Goal: Communication & Community: Participate in discussion

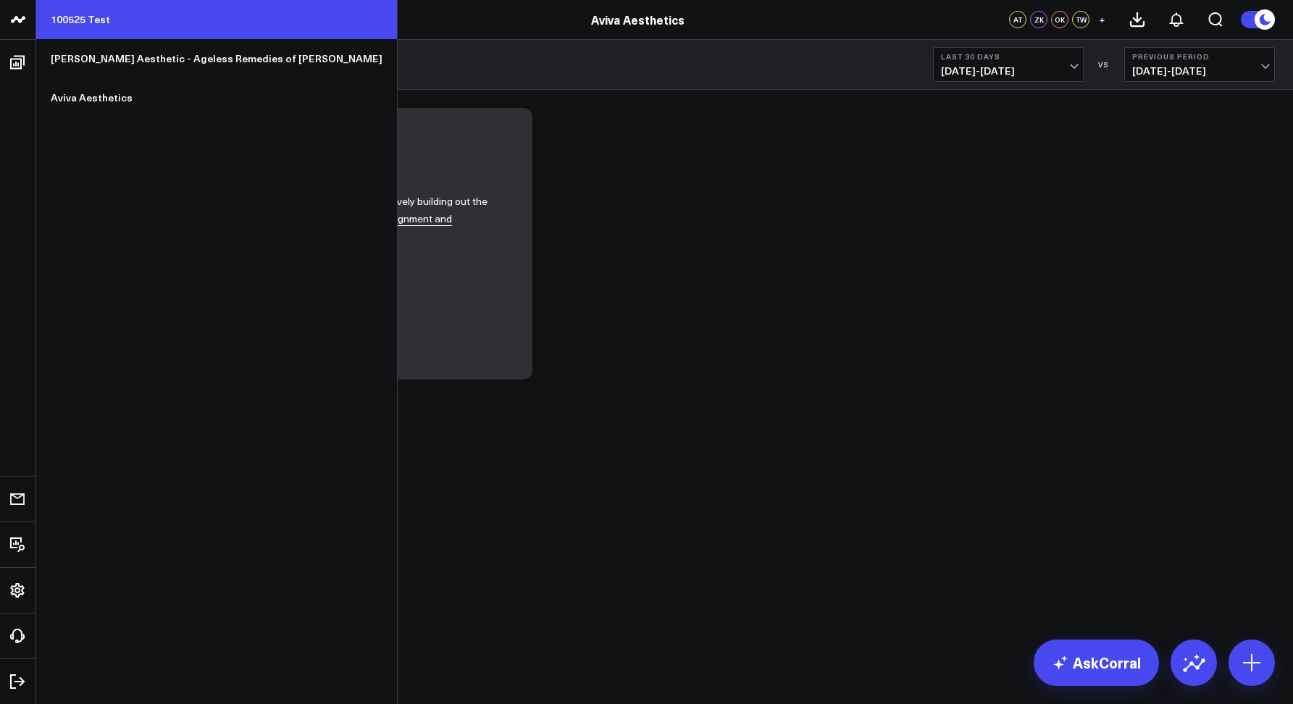
click at [96, 17] on link "100525 Test" at bounding box center [216, 19] width 361 height 39
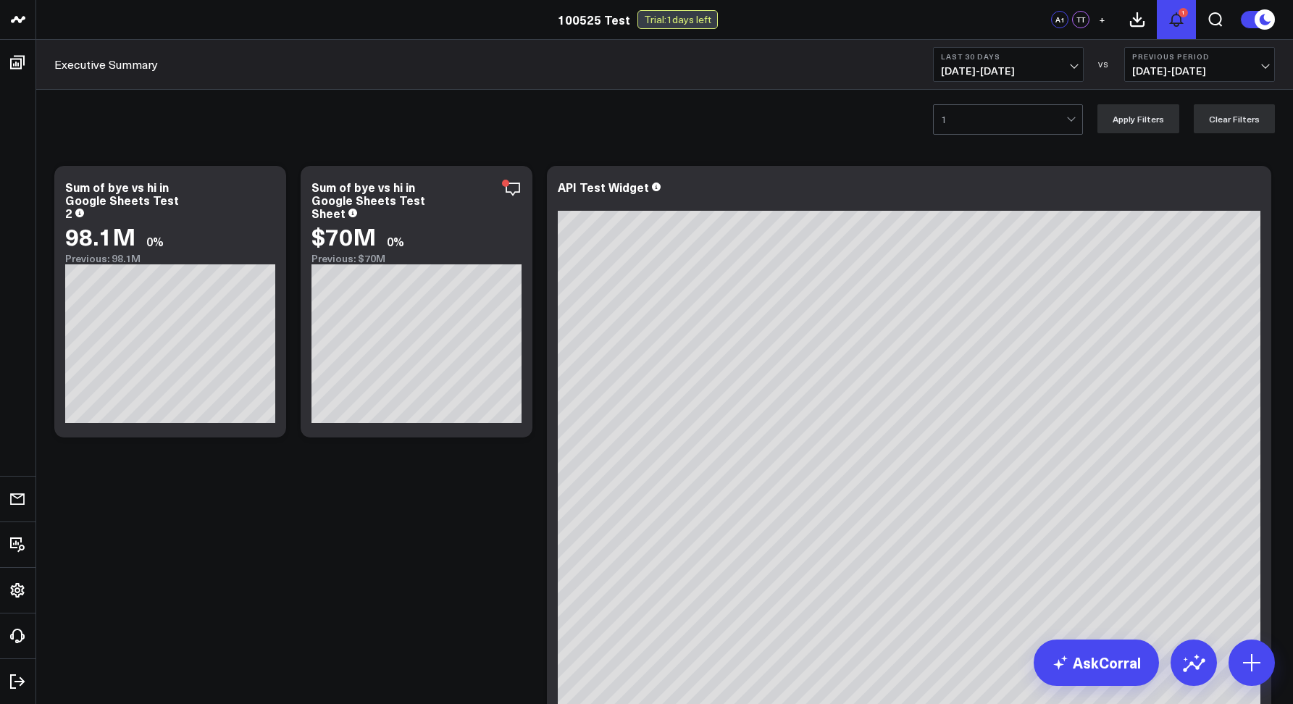
click at [1182, 12] on div "1" at bounding box center [1182, 12] width 9 height 9
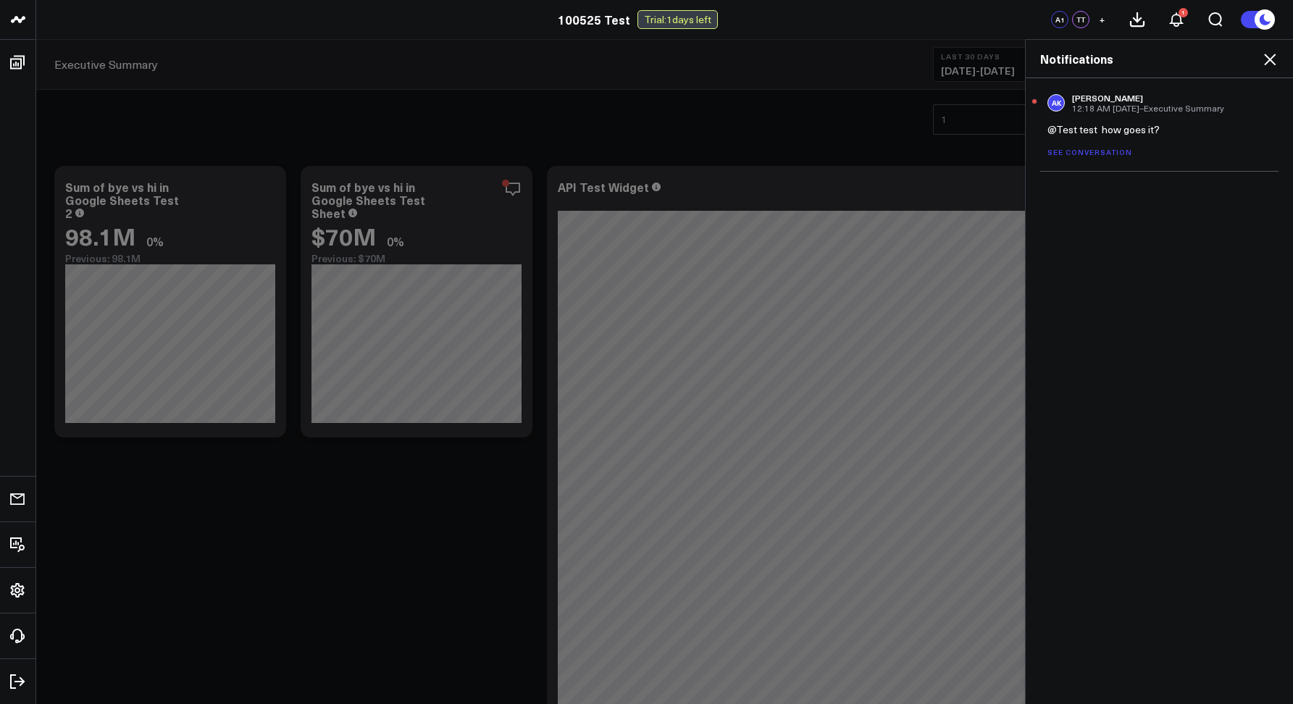
click at [1101, 147] on link "See conversation" at bounding box center [1089, 152] width 85 height 10
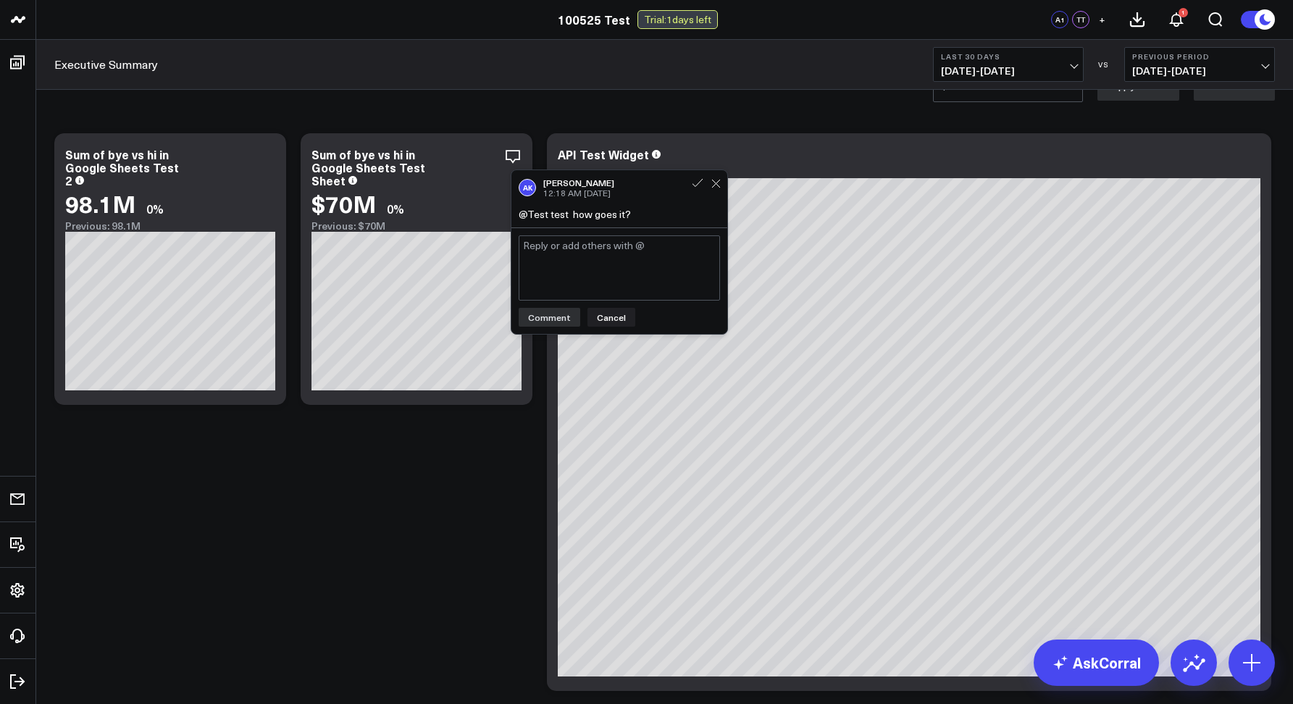
scroll to position [35, 0]
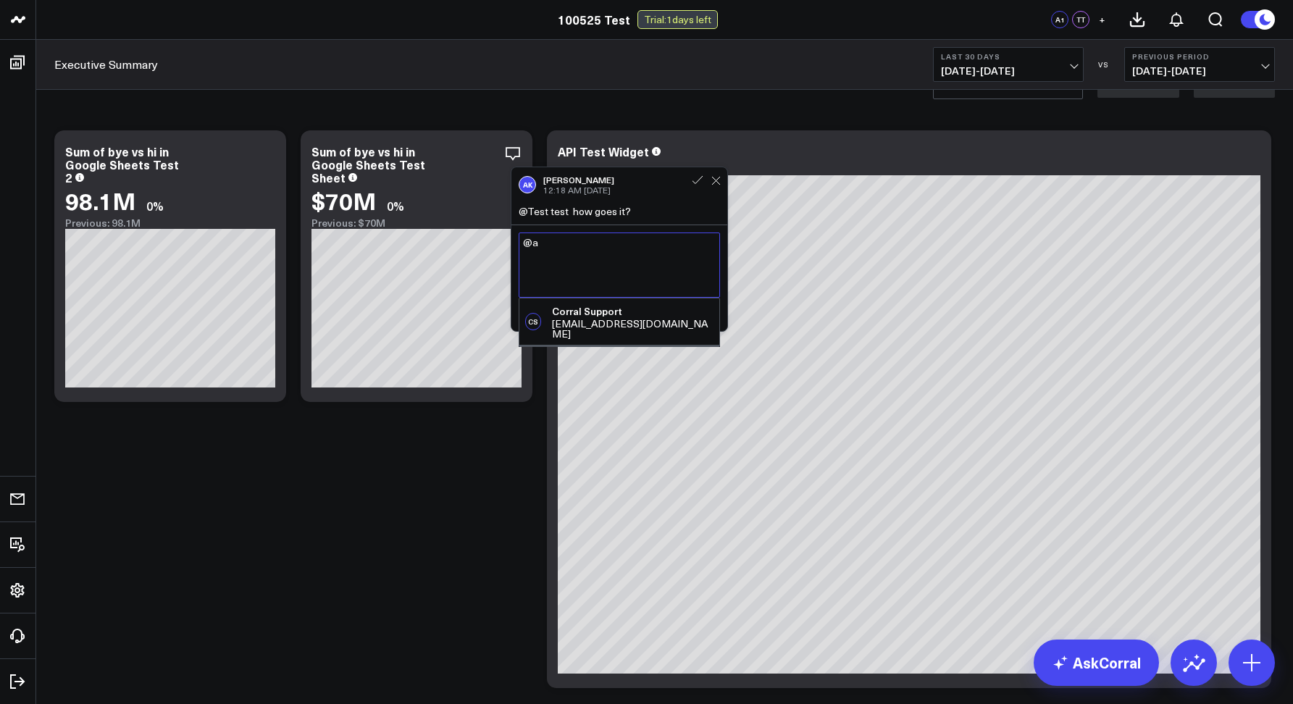
type textarea "@"
type textarea "a"
type textarea "@"
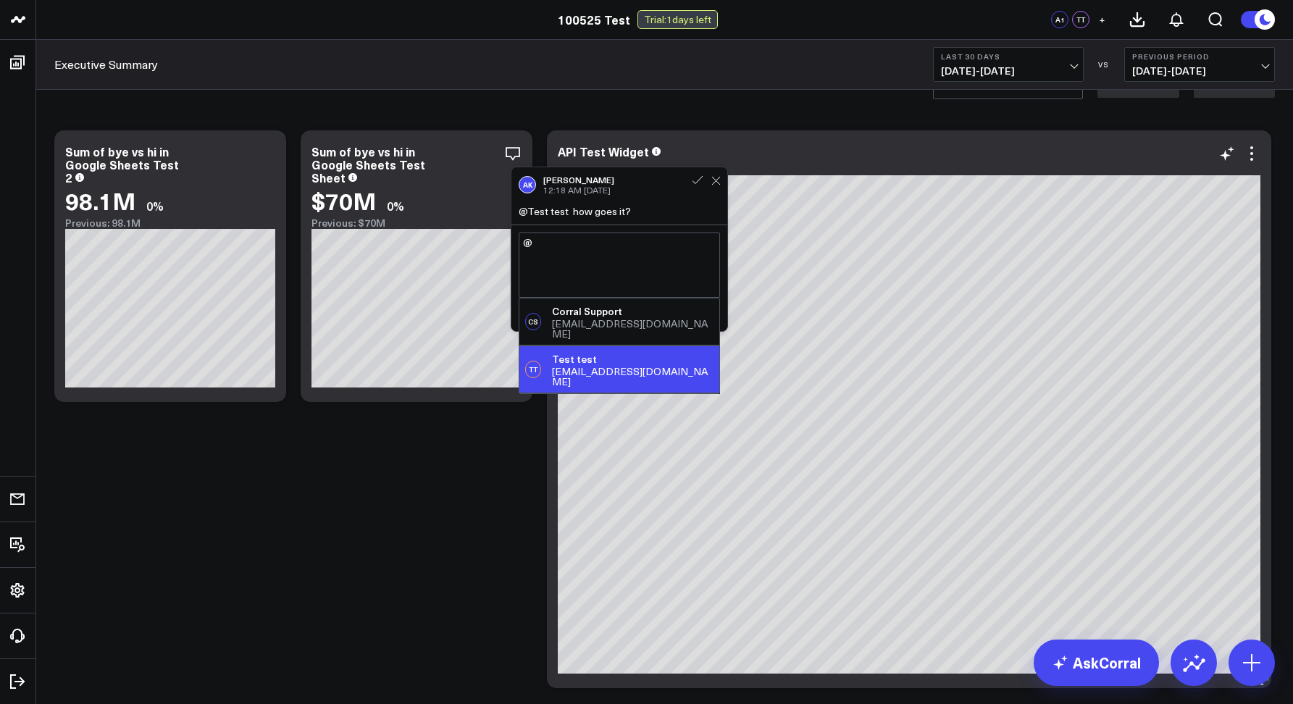
click at [763, 170] on div at bounding box center [909, 166] width 702 height 10
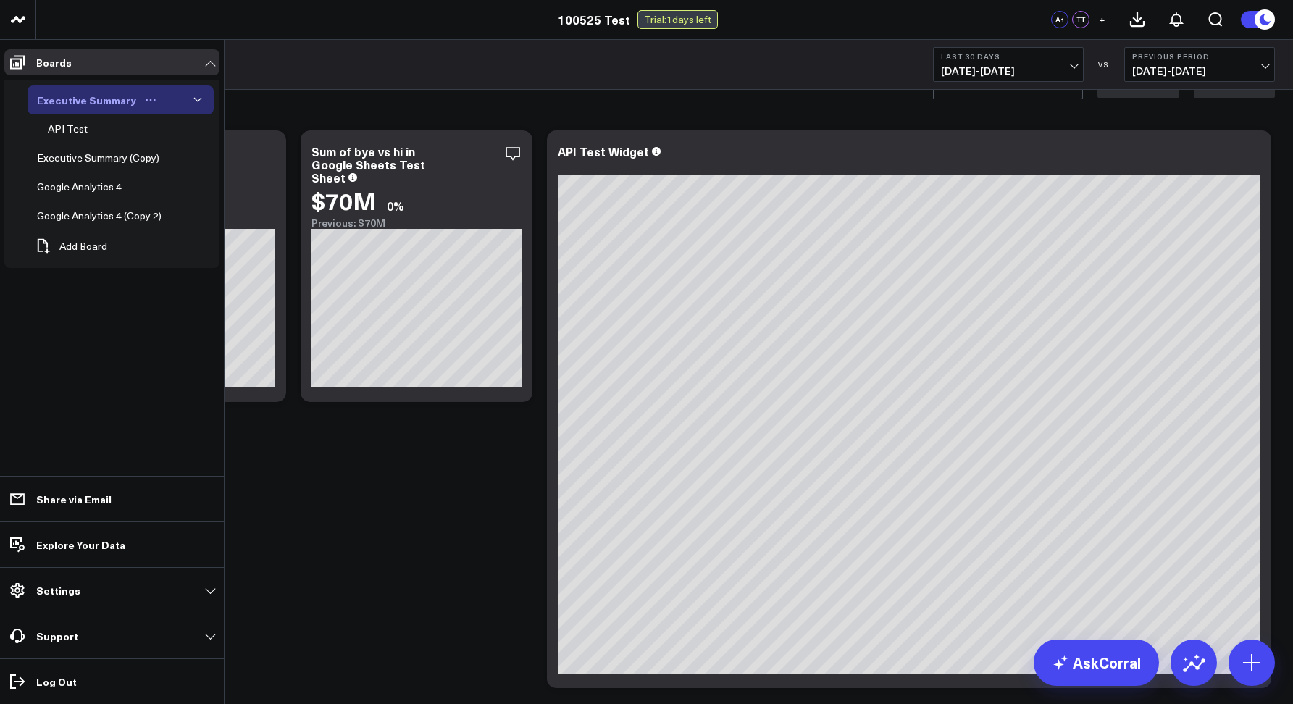
click at [145, 101] on icon "Open board menu" at bounding box center [151, 100] width 12 height 12
click at [205, 146] on button "Edit Permissions" at bounding box center [212, 147] width 117 height 28
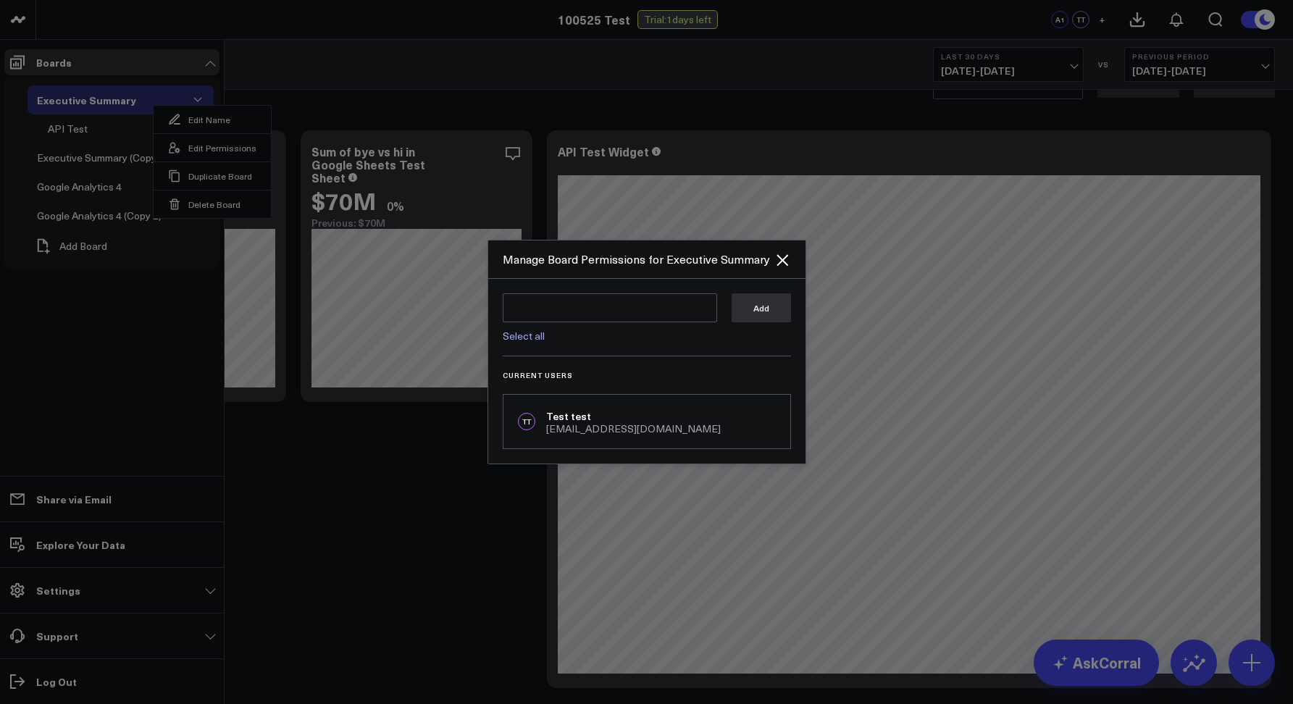
click at [907, 192] on div at bounding box center [646, 352] width 1293 height 704
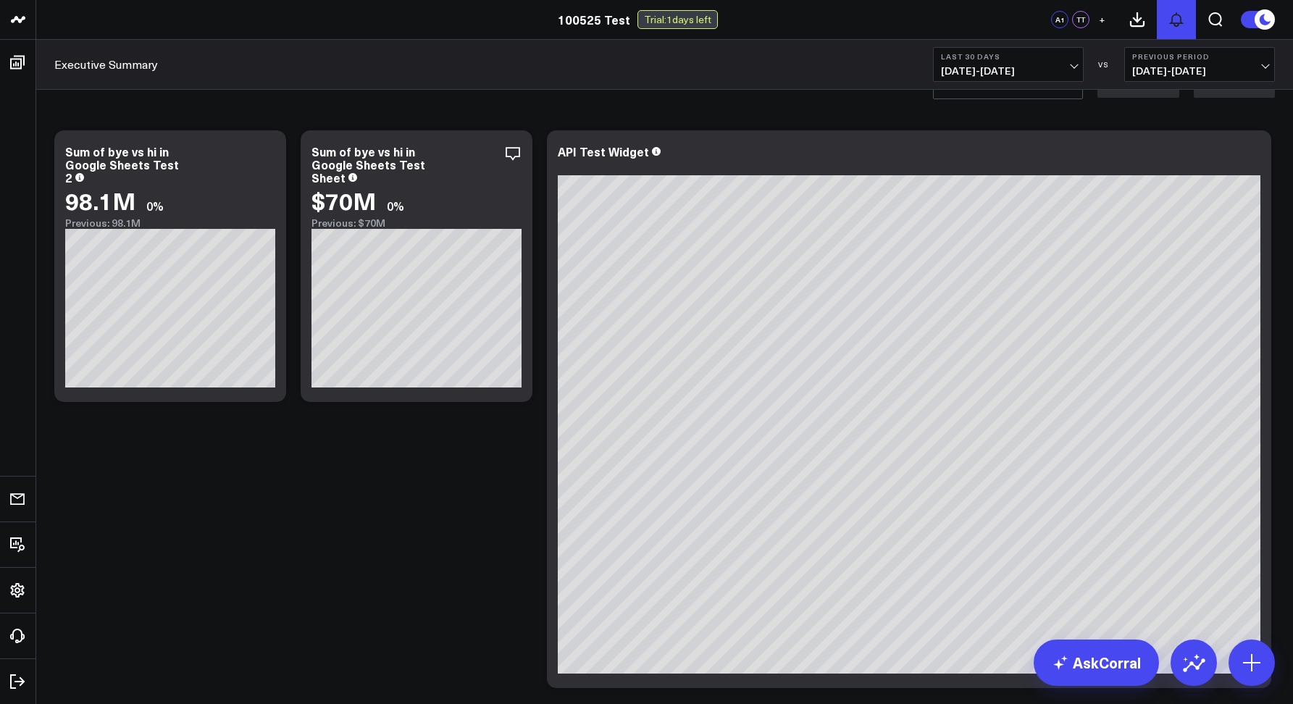
click at [1184, 14] on icon at bounding box center [1175, 19] width 17 height 17
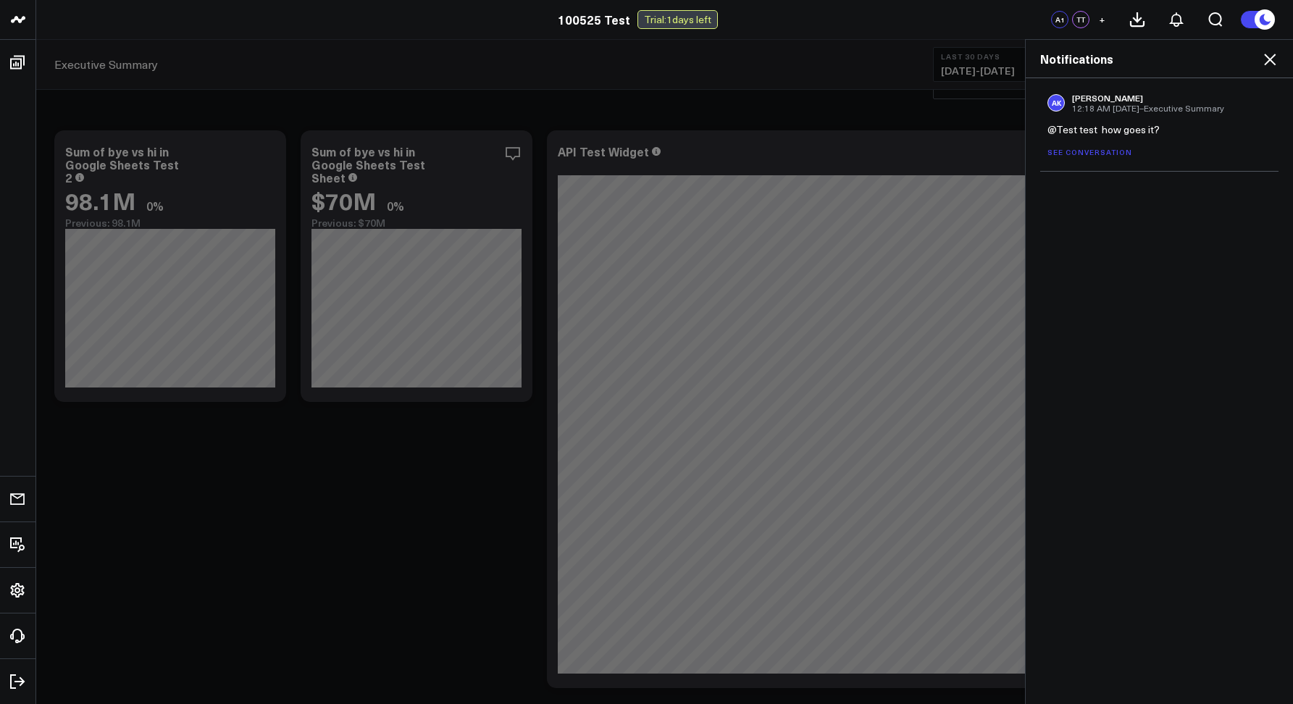
click at [1052, 156] on link "See conversation" at bounding box center [1089, 152] width 85 height 10
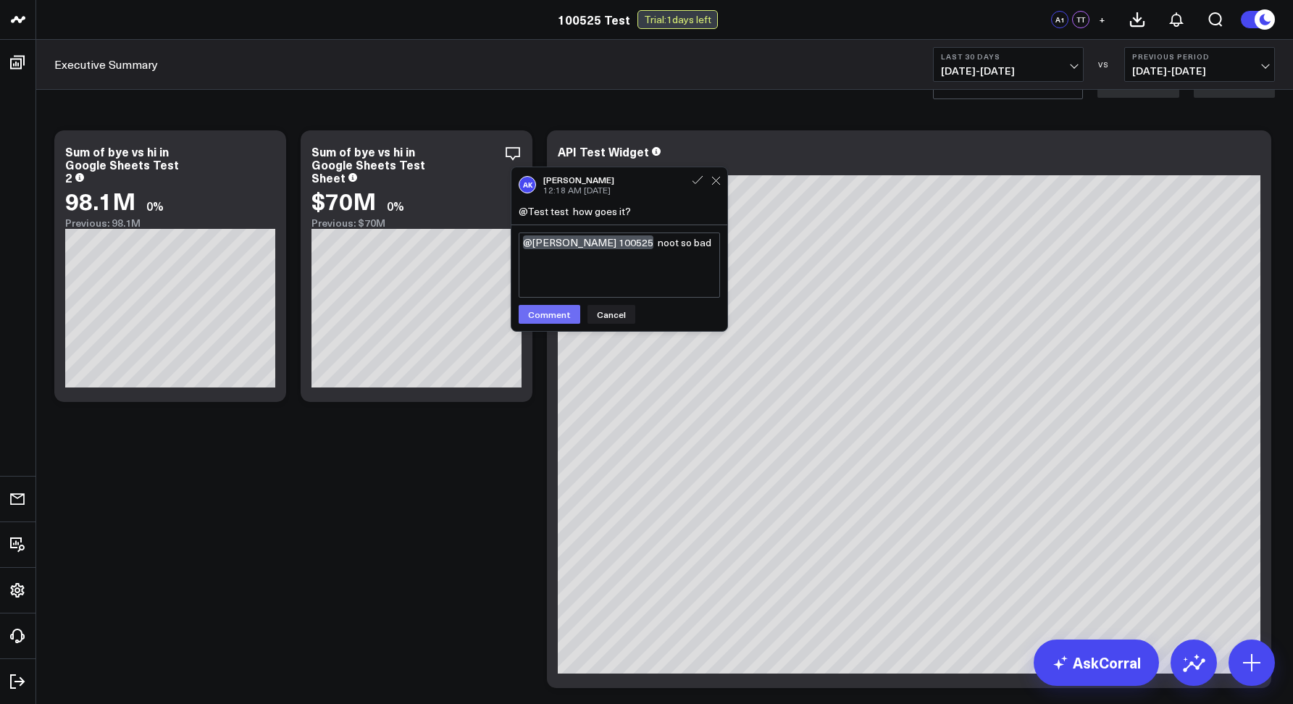
type textarea "@Arthur 100525 noot so bad"
click at [524, 322] on button "Comment" at bounding box center [550, 314] width 62 height 19
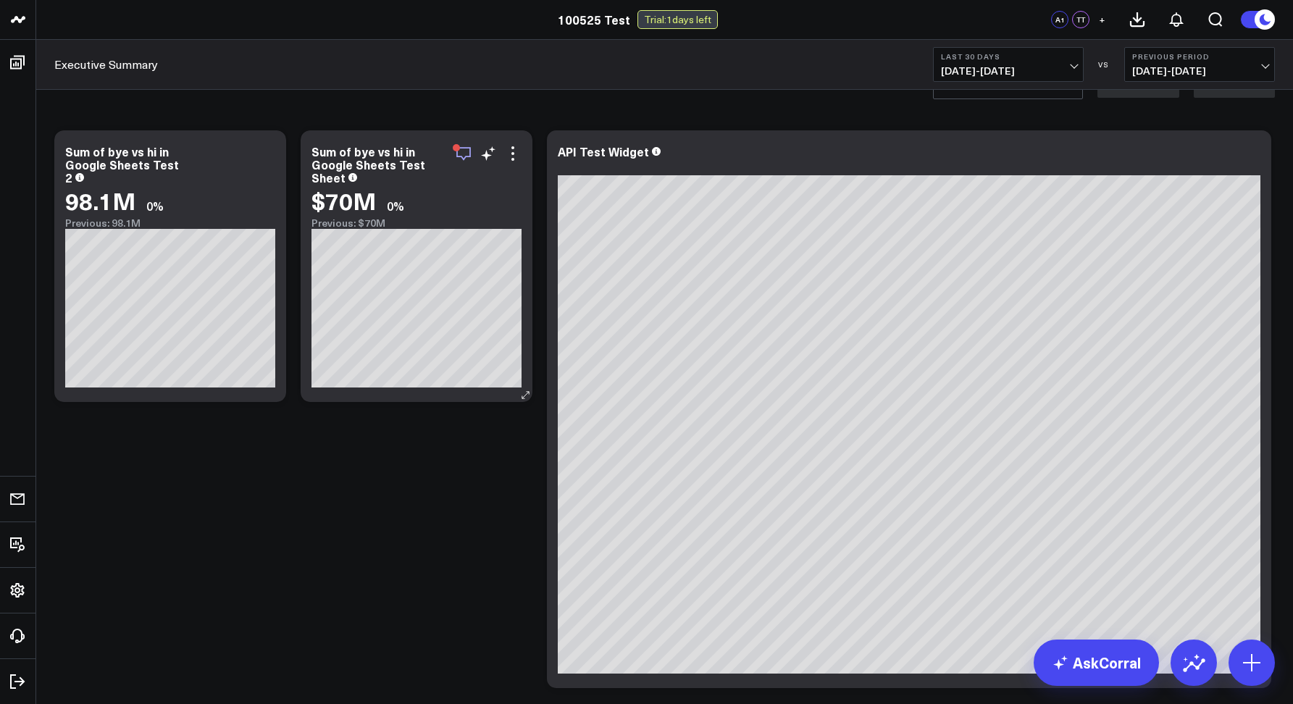
click at [468, 153] on icon "button" at bounding box center [463, 153] width 17 height 17
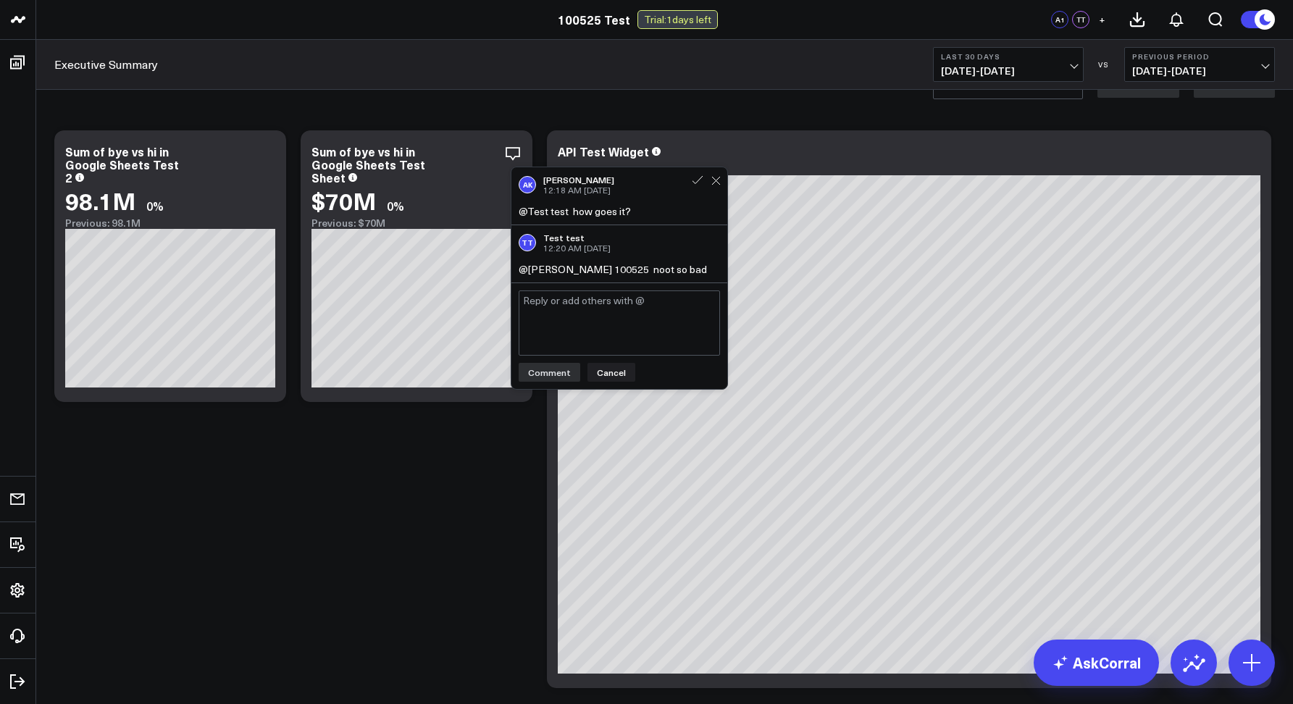
click at [709, 180] on div at bounding box center [706, 177] width 44 height 20
click at [715, 182] on icon at bounding box center [715, 180] width 9 height 9
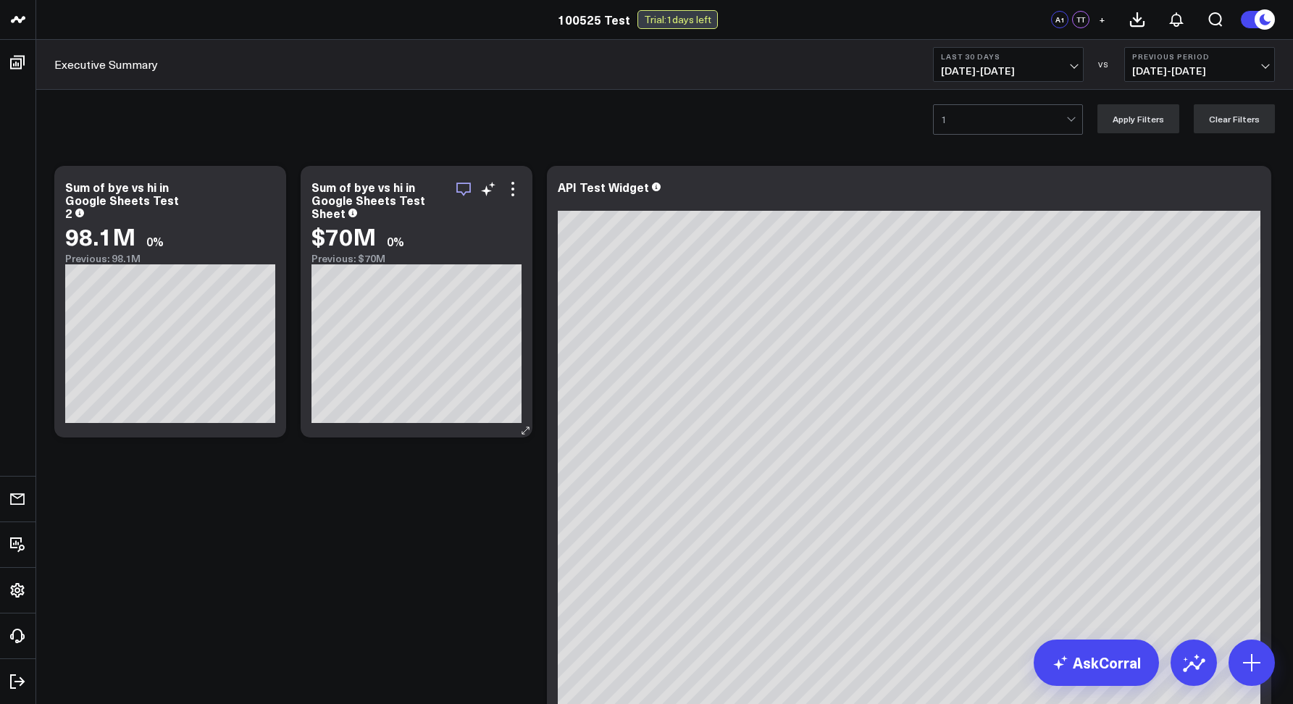
click at [458, 188] on icon "button" at bounding box center [463, 188] width 17 height 17
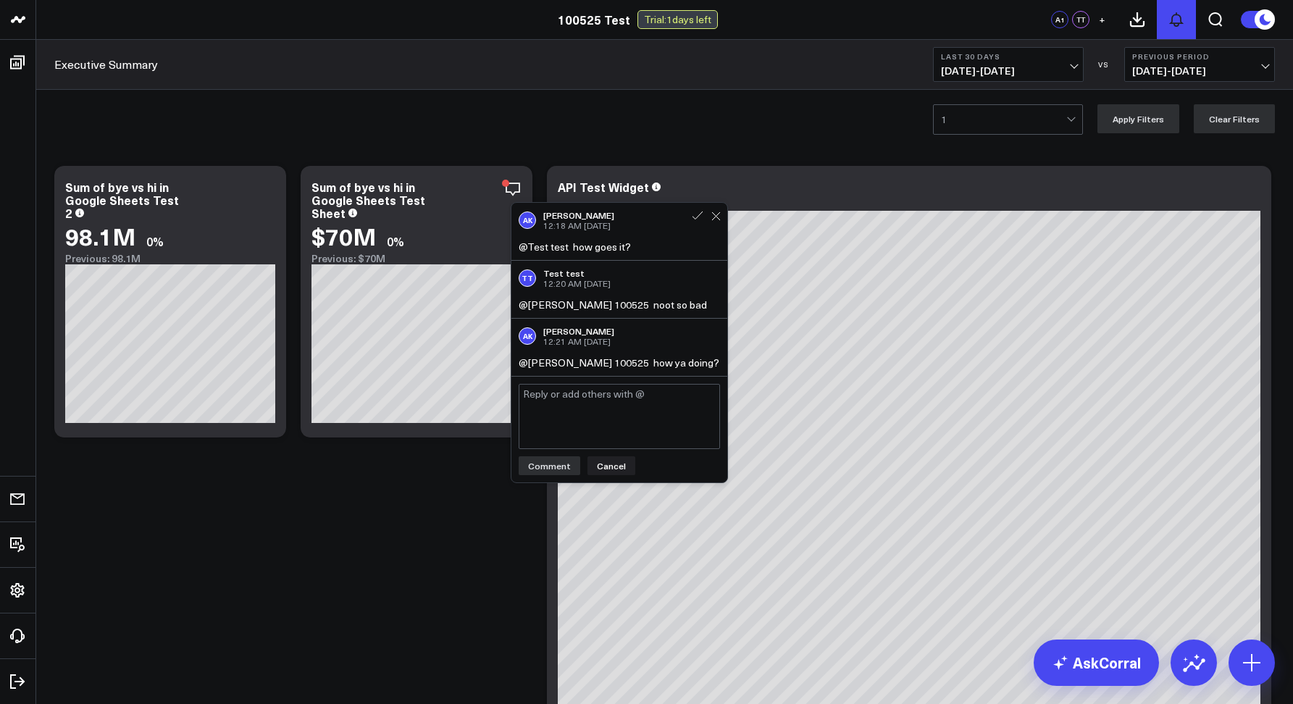
click at [1169, 15] on icon at bounding box center [1175, 19] width 17 height 17
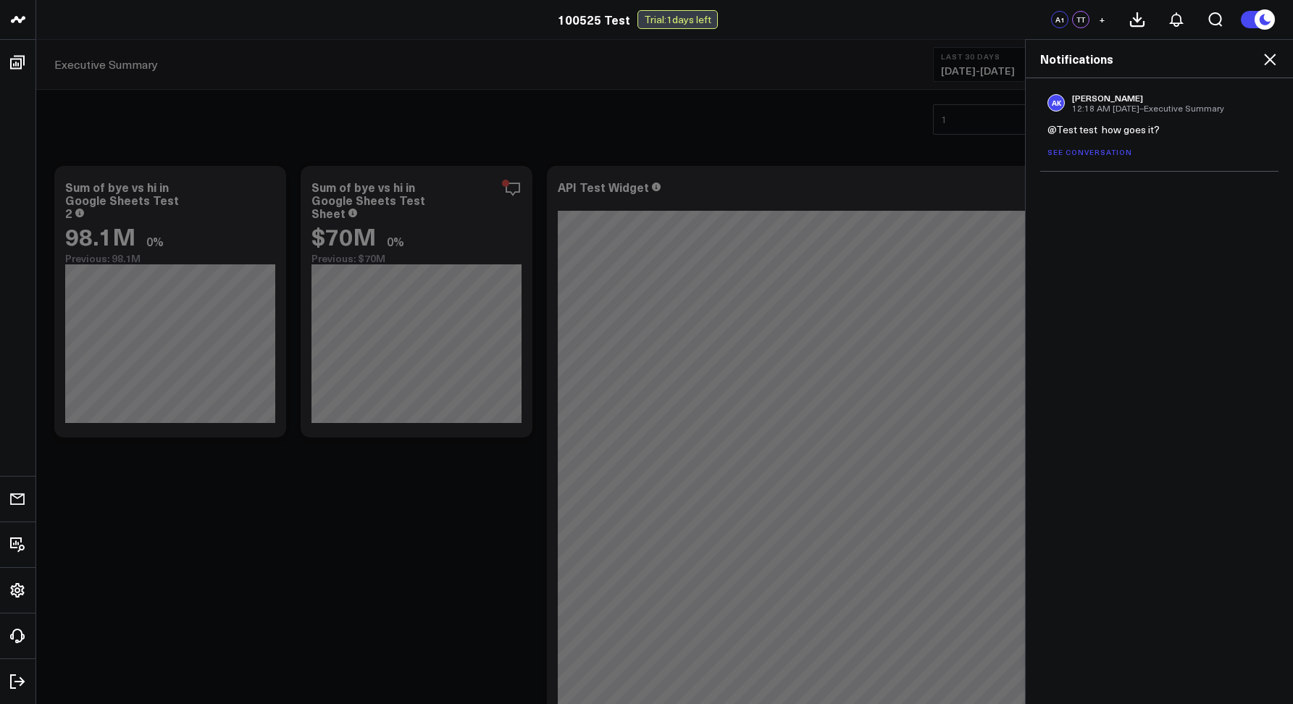
drag, startPoint x: 701, startPoint y: 119, endPoint x: 658, endPoint y: 134, distance: 45.8
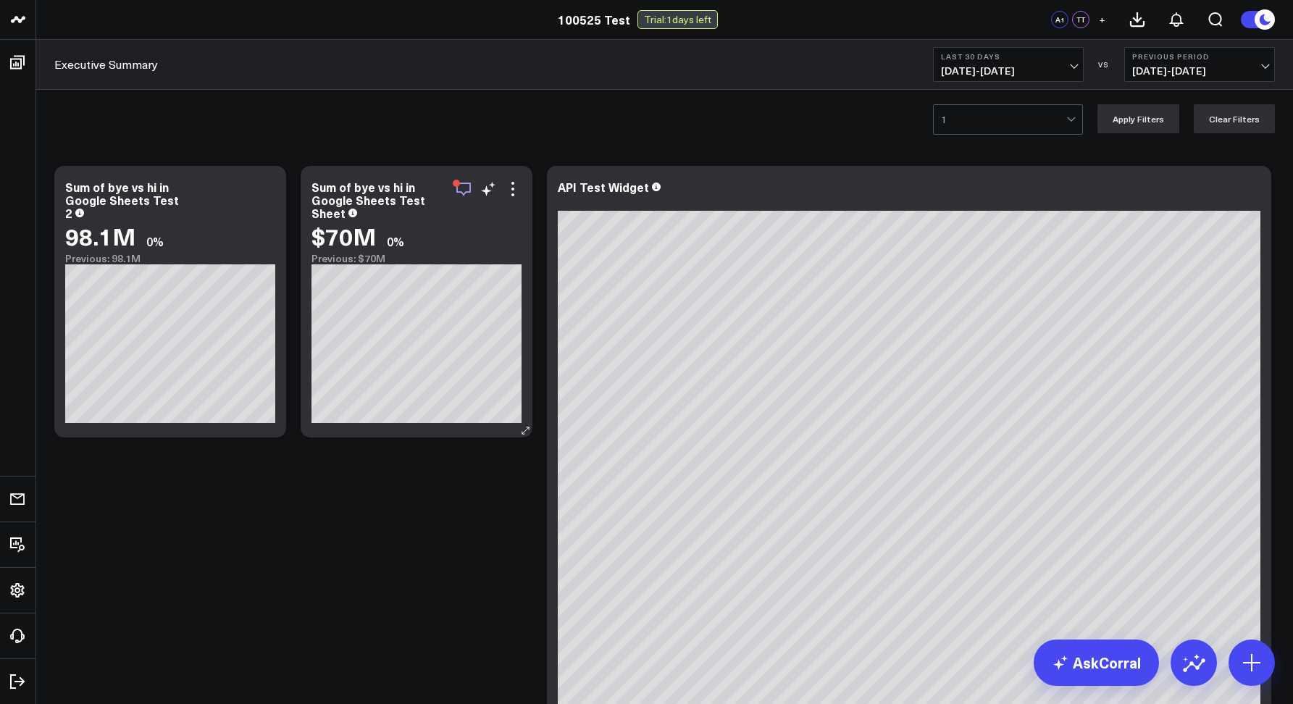
click at [463, 188] on icon "button" at bounding box center [463, 188] width 17 height 17
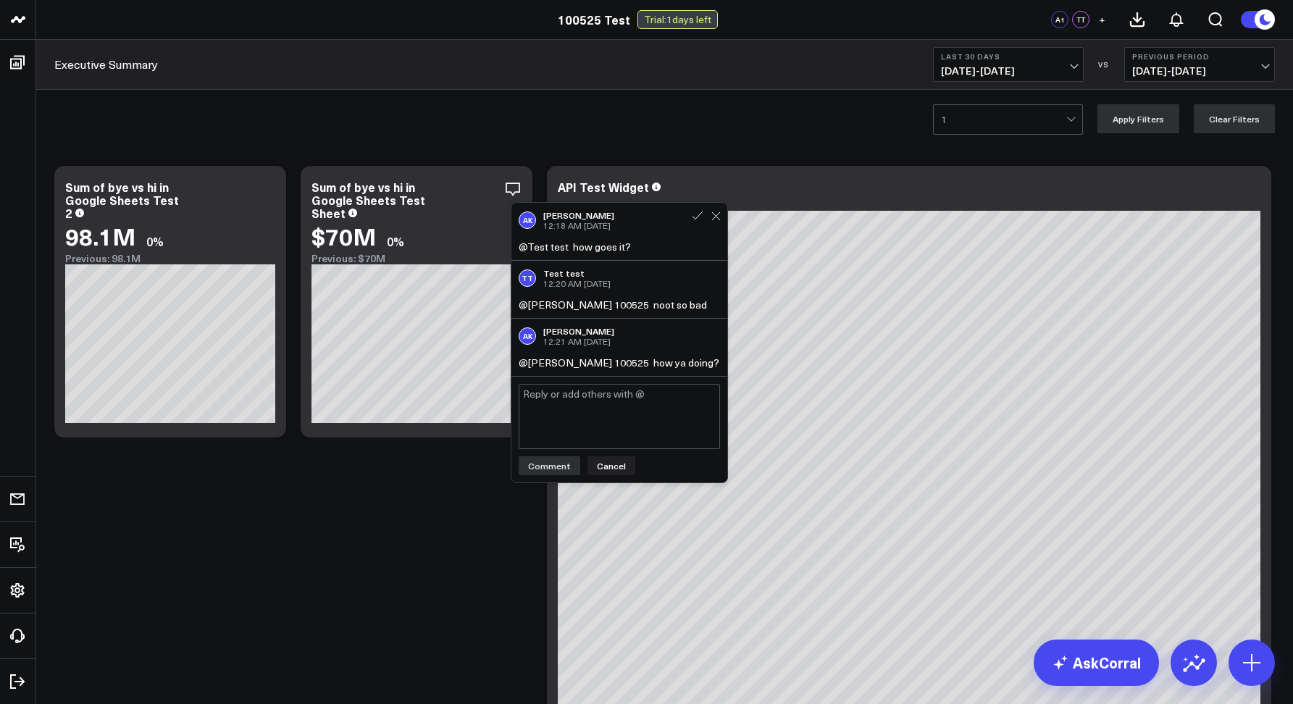
click at [570, 419] on textarea at bounding box center [619, 416] width 201 height 65
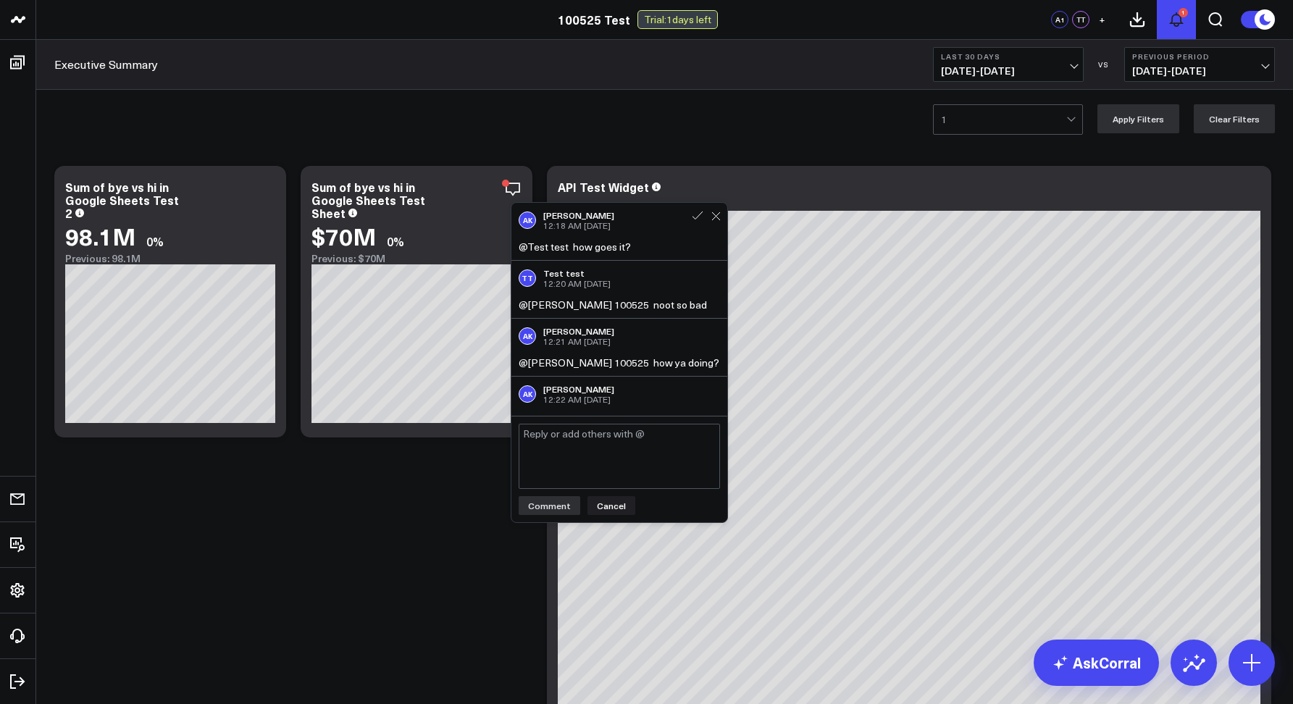
click at [1188, 16] on button "1" at bounding box center [1176, 19] width 39 height 39
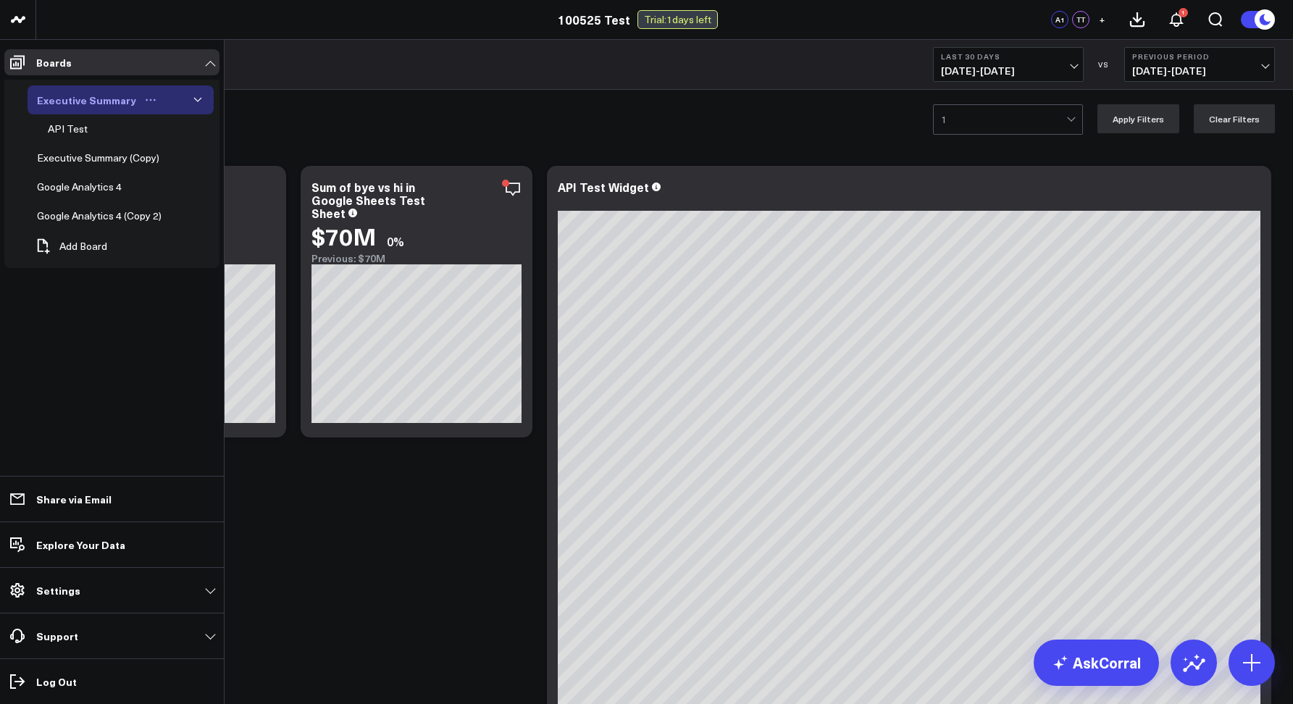
click at [145, 104] on icon "Open board menu" at bounding box center [151, 100] width 12 height 12
click at [202, 156] on button "Edit Permissions" at bounding box center [212, 147] width 117 height 28
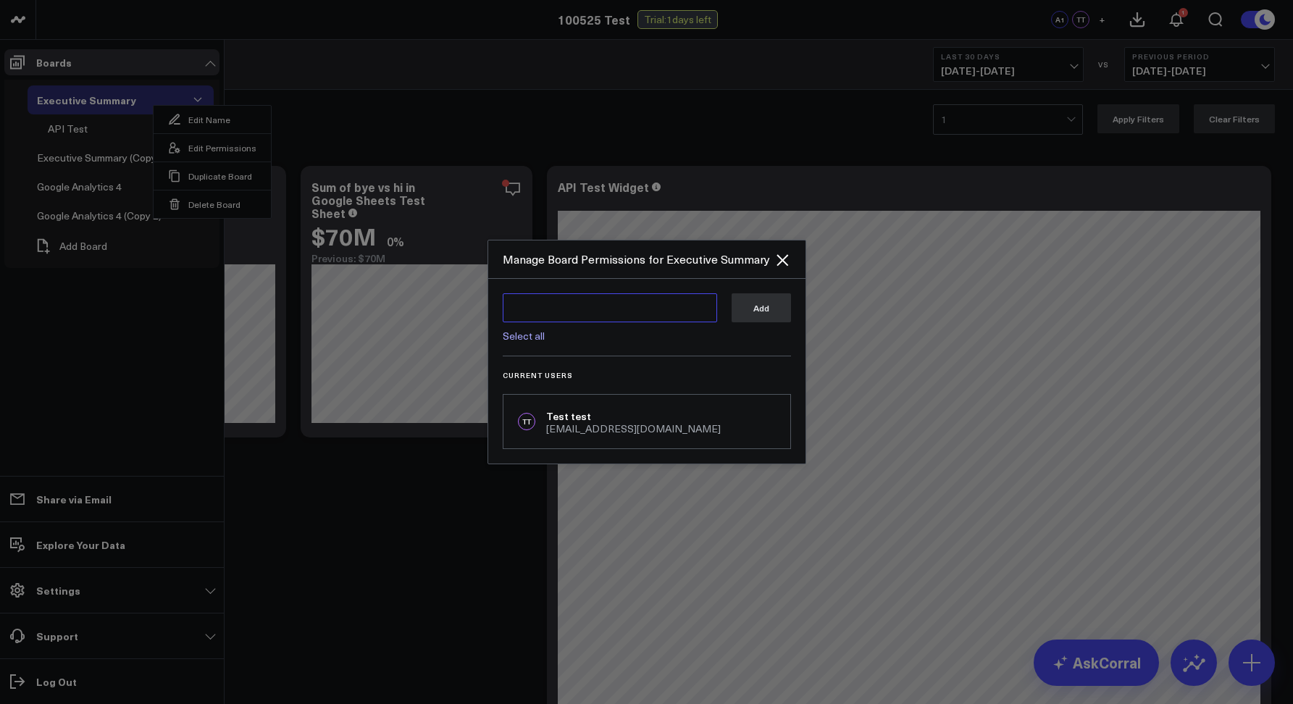
click at [527, 306] on textarea at bounding box center [610, 307] width 214 height 29
type textarea "c"
type textarea "@"
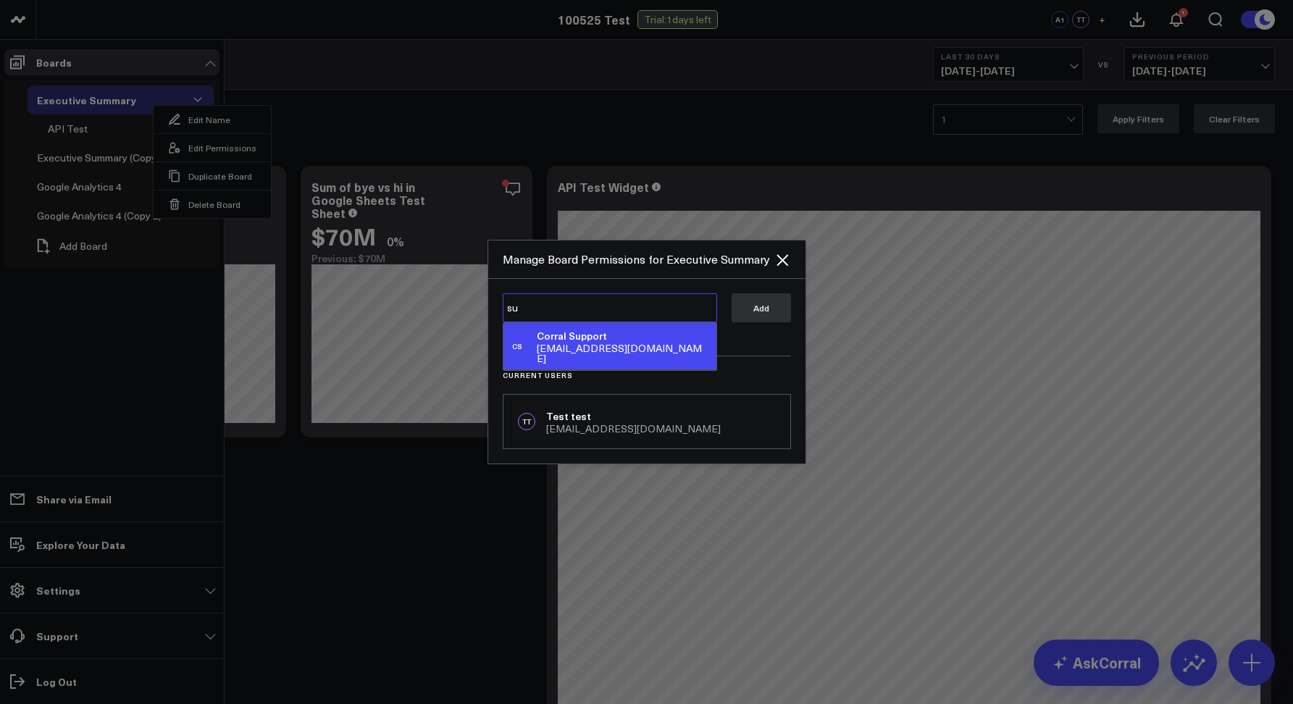
type textarea "s"
type textarea "c"
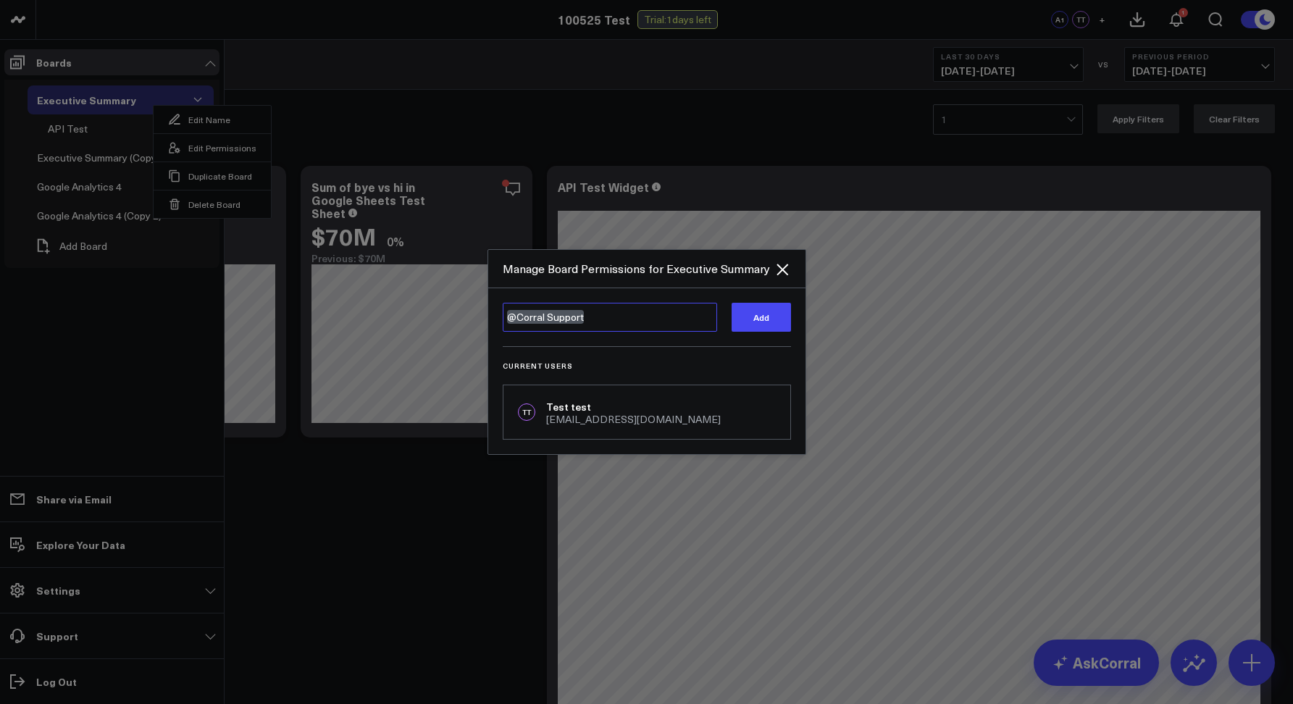
type textarea "@Corral Support"
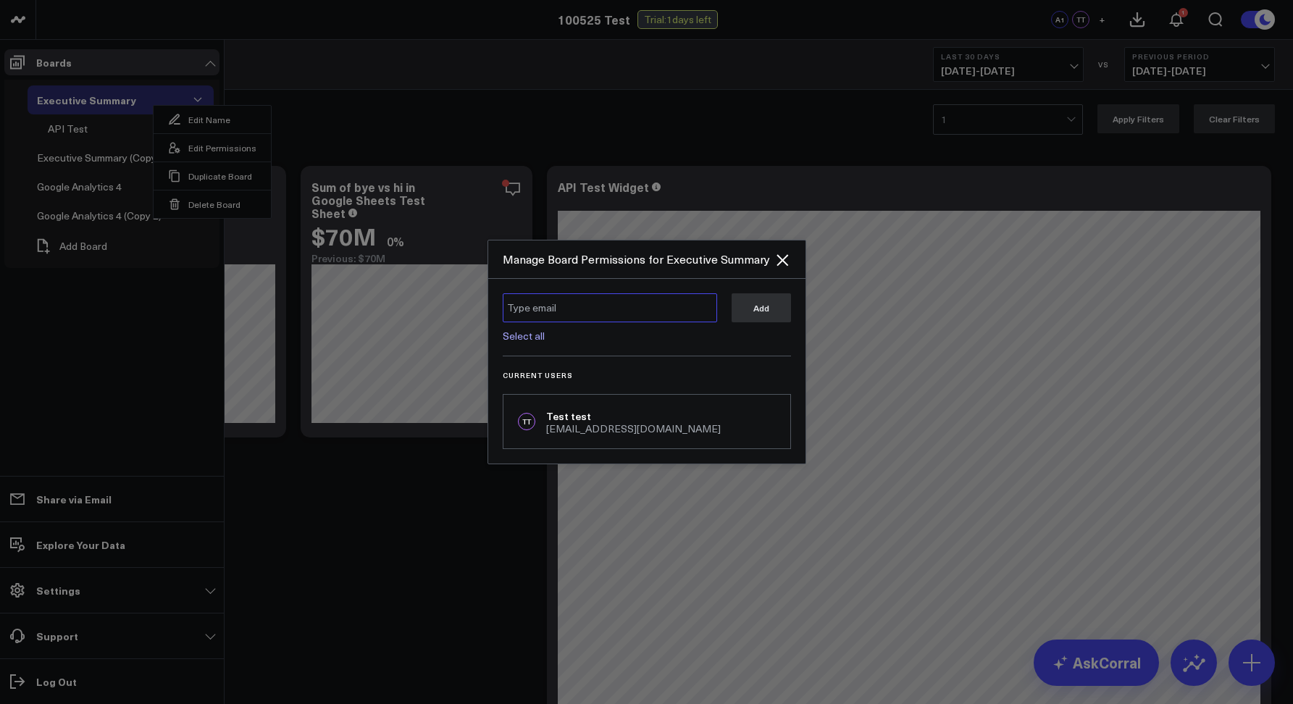
click at [589, 307] on textarea at bounding box center [610, 307] width 214 height 29
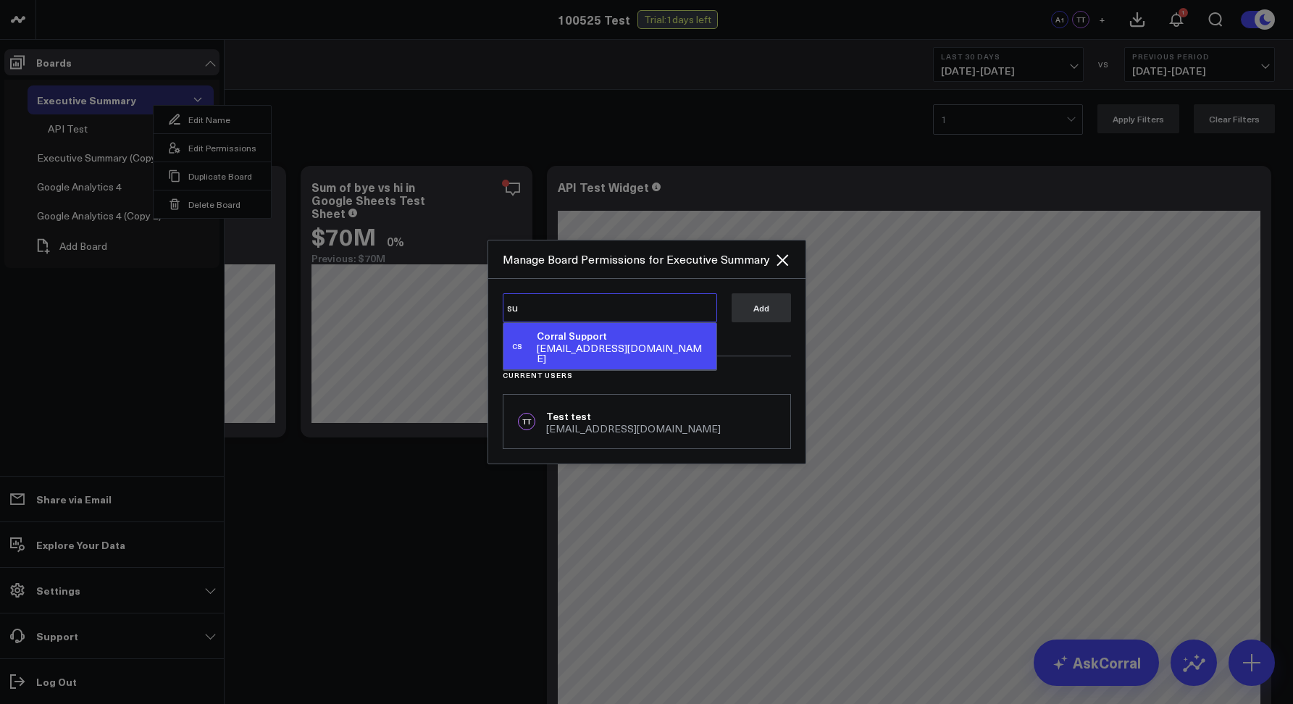
type textarea "s"
click at [749, 363] on div "CS Corral Support support@corraldata.com Select all Add Current Users TT Test t…" at bounding box center [646, 371] width 317 height 185
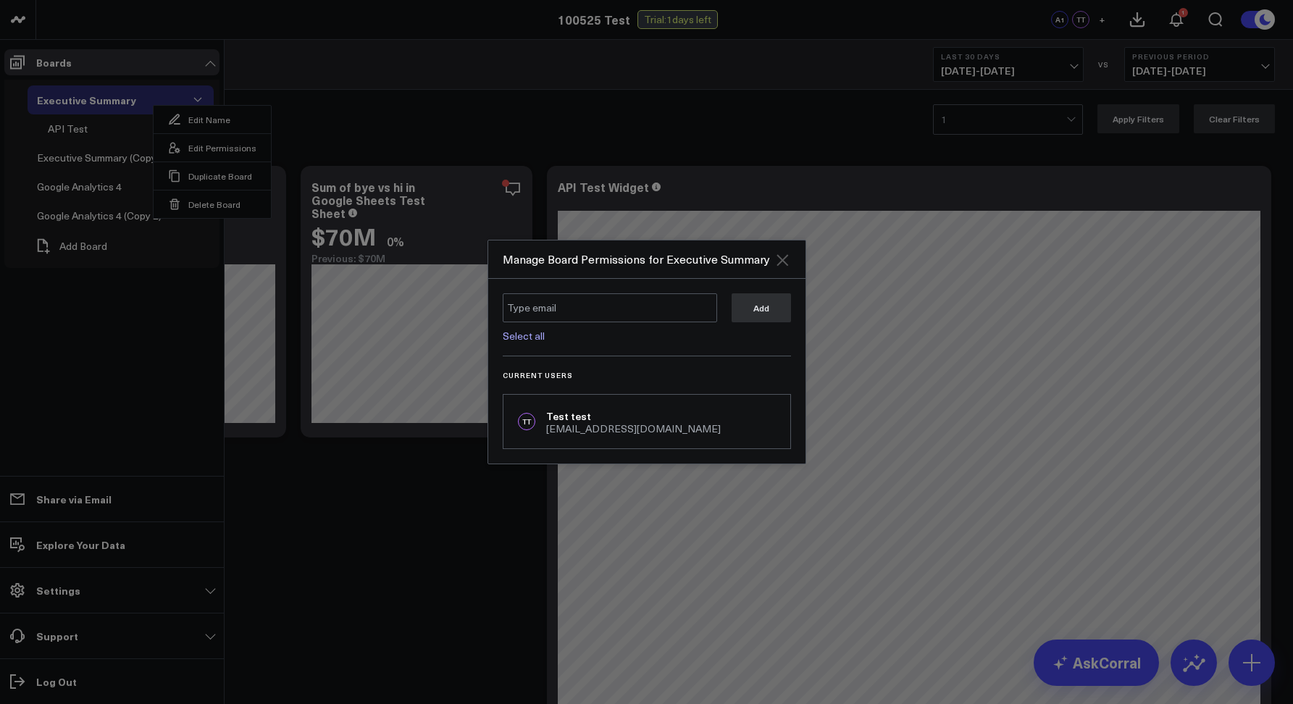
click at [788, 262] on icon "Close" at bounding box center [781, 259] width 17 height 17
